Goal: Find specific page/section: Find specific page/section

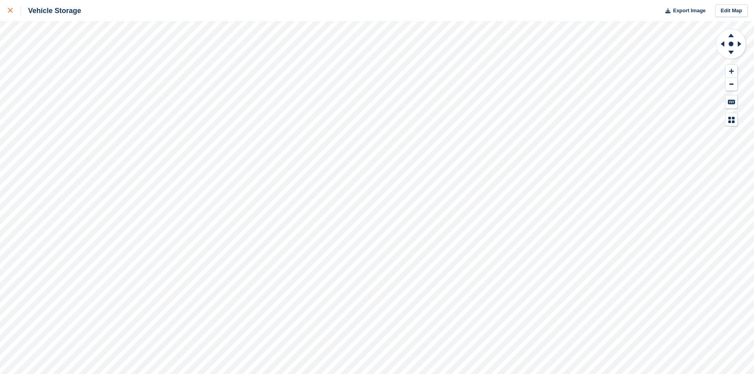
click at [14, 6] on link at bounding box center [10, 10] width 21 height 21
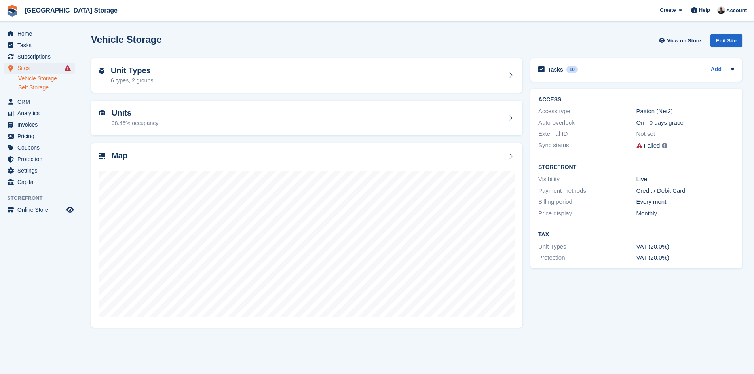
click at [25, 88] on link "Self Storage" at bounding box center [46, 88] width 57 height 8
click at [36, 78] on link "Vehicle Storage" at bounding box center [46, 79] width 57 height 8
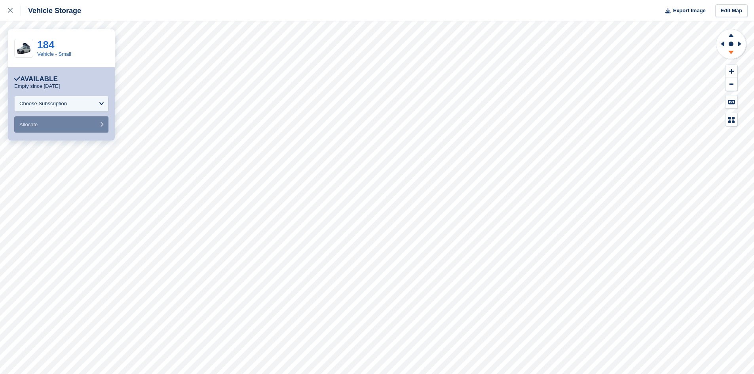
click at [728, 53] on icon at bounding box center [730, 54] width 21 height 10
click at [732, 37] on icon at bounding box center [731, 36] width 6 height 4
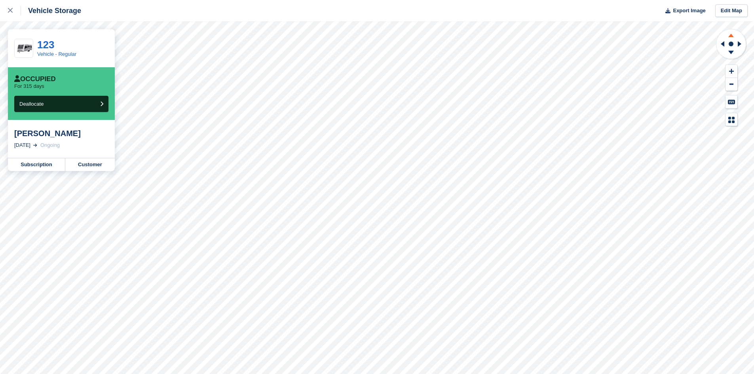
click at [730, 37] on icon at bounding box center [731, 36] width 6 height 4
click at [730, 51] on icon at bounding box center [731, 53] width 6 height 4
click at [733, 37] on icon at bounding box center [731, 36] width 6 height 4
click at [731, 56] on icon at bounding box center [730, 54] width 21 height 10
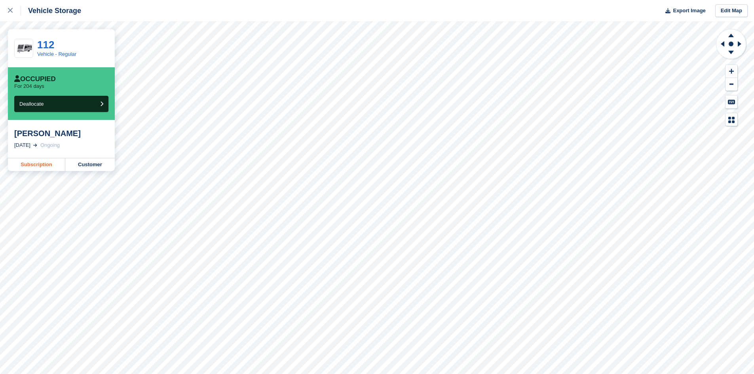
click at [43, 166] on link "Subscription" at bounding box center [36, 164] width 57 height 13
click at [731, 54] on icon at bounding box center [730, 54] width 21 height 10
click at [731, 35] on icon at bounding box center [731, 36] width 6 height 4
click at [727, 123] on button at bounding box center [731, 119] width 12 height 13
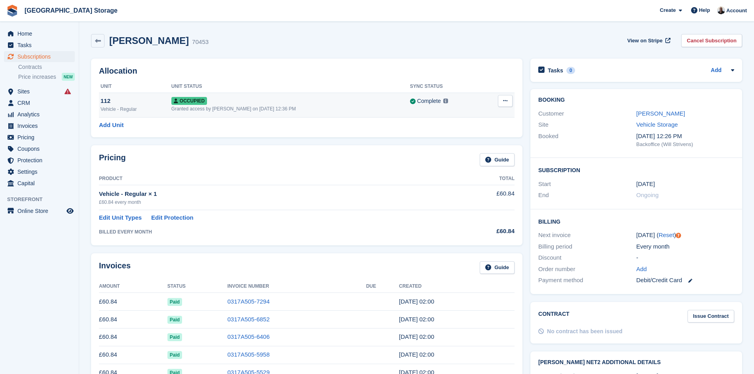
click at [142, 100] on div "112" at bounding box center [135, 101] width 71 height 9
click at [642, 40] on span "View on Stripe" at bounding box center [644, 41] width 35 height 8
